Goal: Task Accomplishment & Management: Complete application form

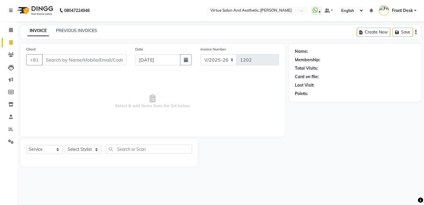
select select "7053"
select select "service"
click at [84, 61] on input "Client" at bounding box center [84, 59] width 85 height 11
click at [79, 30] on link "PREVIOUS INVOICES" at bounding box center [76, 30] width 41 height 5
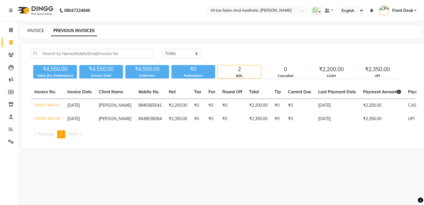
click at [35, 29] on link "INVOICE" at bounding box center [35, 30] width 17 height 5
select select "7053"
select select "service"
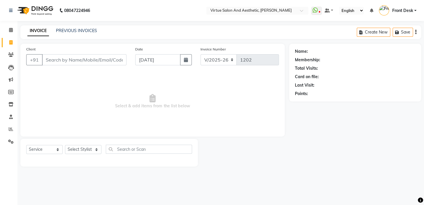
click at [50, 58] on input "Client" at bounding box center [84, 59] width 85 height 11
click at [82, 148] on select "Select Stylist BALAJI DIVYA FAMITHA Front Desk [PERSON_NAME] [PERSON_NAME] MILL…" at bounding box center [83, 149] width 36 height 9
select select "58624"
click at [65, 145] on select "Select Stylist BALAJI DIVYA FAMITHA Front Desk [PERSON_NAME] [PERSON_NAME] MILL…" at bounding box center [83, 149] width 36 height 9
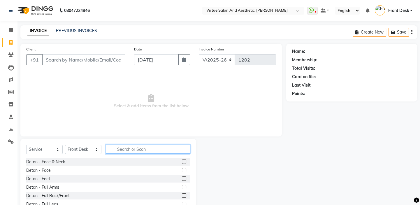
click at [116, 149] on input "text" at bounding box center [148, 149] width 85 height 9
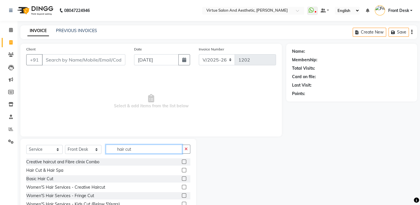
type input "hair cut"
click at [182, 180] on label at bounding box center [184, 178] width 4 height 4
click at [182, 180] on input "checkbox" at bounding box center [184, 179] width 4 height 4
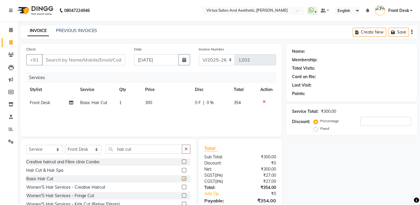
checkbox input "false"
click at [108, 100] on td "Basic Hair Cut" at bounding box center [96, 102] width 39 height 13
select select "58624"
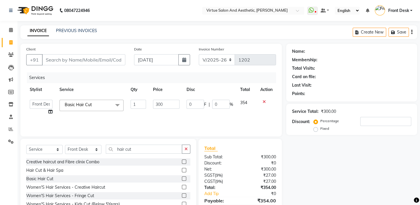
click at [105, 104] on span "Basic Hair Cut x" at bounding box center [91, 105] width 64 height 11
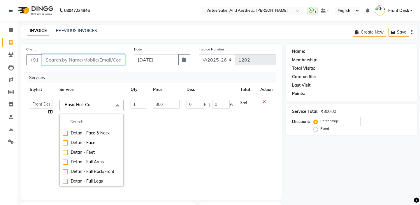
click at [70, 57] on input "Client" at bounding box center [83, 59] width 83 height 11
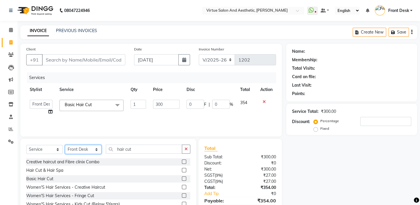
click at [90, 148] on select "Select Stylist BALAJI DIVYA FAMITHA Front Desk [PERSON_NAME] [PERSON_NAME] MILL…" at bounding box center [83, 149] width 36 height 9
click at [65, 145] on select "Select Stylist BALAJI DIVYA FAMITHA Front Desk [PERSON_NAME] [PERSON_NAME] MILL…" at bounding box center [83, 149] width 36 height 9
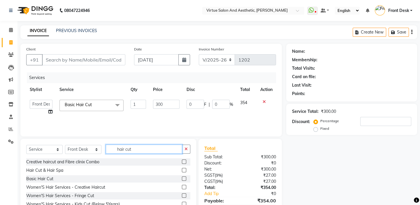
click at [126, 149] on input "hair cut" at bounding box center [144, 149] width 76 height 9
click at [134, 149] on input "hair cut" at bounding box center [144, 149] width 76 height 9
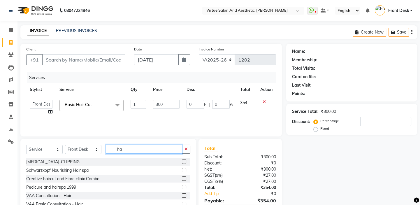
type input "h"
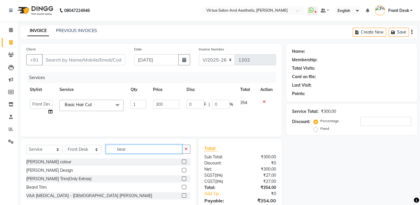
type input "bear"
click at [184, 188] on label at bounding box center [184, 187] width 4 height 4
click at [184, 188] on input "checkbox" at bounding box center [184, 187] width 4 height 4
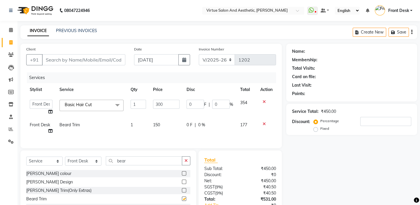
checkbox input "false"
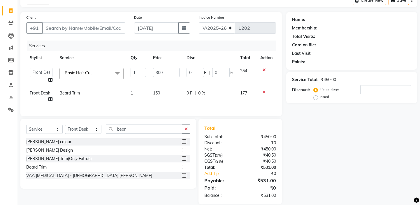
scroll to position [44, 0]
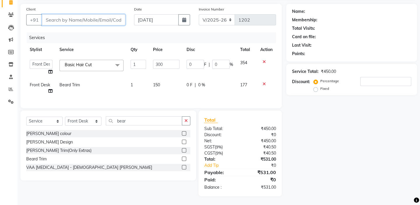
click at [60, 15] on input "Client" at bounding box center [83, 19] width 83 height 11
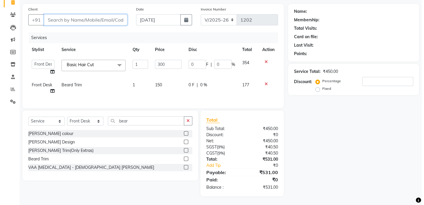
scroll to position [0, 0]
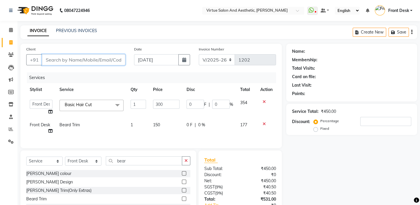
type input "9"
type input "0"
type input "9090078008"
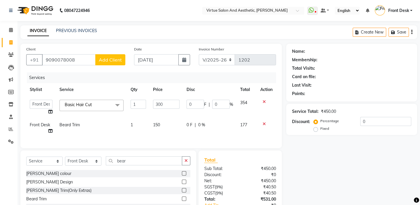
click at [108, 61] on span "Add Client" at bounding box center [110, 60] width 23 height 6
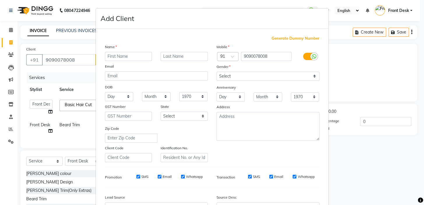
click at [111, 57] on input "text" at bounding box center [128, 56] width 47 height 9
type input "nizam"
click at [236, 79] on select "Select [DEMOGRAPHIC_DATA] [DEMOGRAPHIC_DATA] Other Prefer Not To Say" at bounding box center [268, 76] width 103 height 9
select select "[DEMOGRAPHIC_DATA]"
click at [217, 72] on select "Select [DEMOGRAPHIC_DATA] [DEMOGRAPHIC_DATA] Other Prefer Not To Say" at bounding box center [268, 76] width 103 height 9
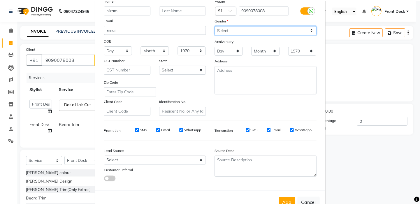
scroll to position [66, 0]
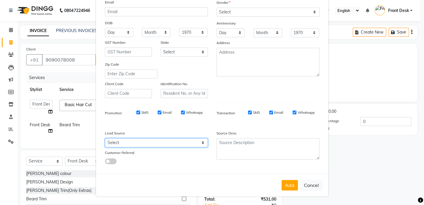
click at [132, 143] on select "Select Walk-in Referral Internet Friend Word of Mouth Advertisement Facebook Ju…" at bounding box center [156, 142] width 103 height 9
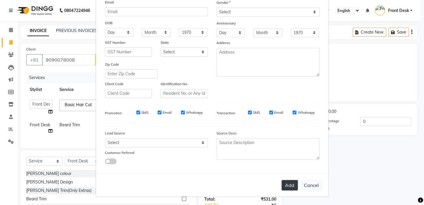
click at [290, 185] on button "Add" at bounding box center [290, 185] width 16 height 10
select select
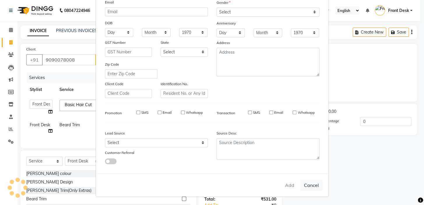
select select
checkbox input "false"
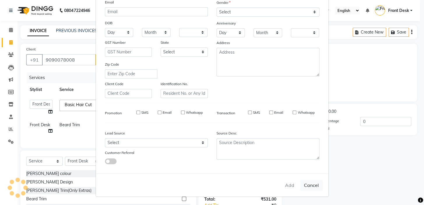
checkbox input "false"
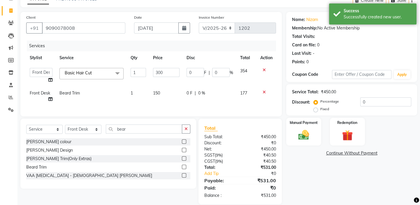
scroll to position [44, 0]
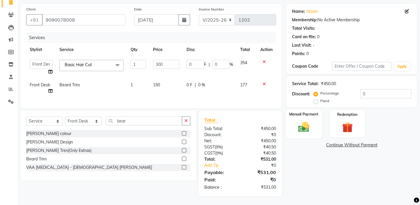
click at [294, 118] on div "Manual Payment" at bounding box center [304, 123] width 36 height 29
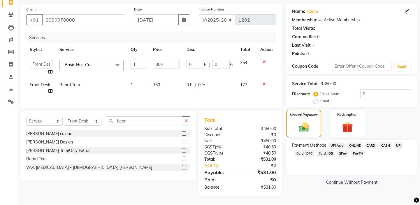
click at [400, 142] on span "UPI" at bounding box center [398, 145] width 9 height 7
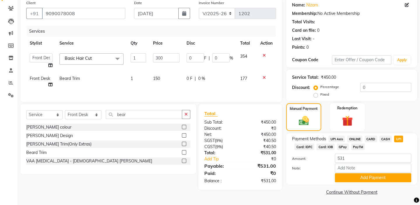
scroll to position [47, 0]
click at [379, 176] on button "Add Payment" at bounding box center [373, 177] width 76 height 9
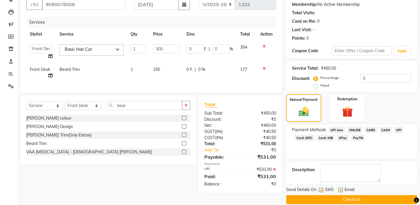
scroll to position [63, 0]
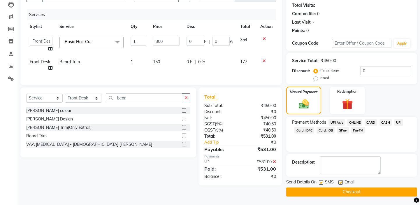
click at [371, 193] on button "Checkout" at bounding box center [351, 191] width 131 height 9
